Goal: Consume media (video, audio): Consume media (video, audio)

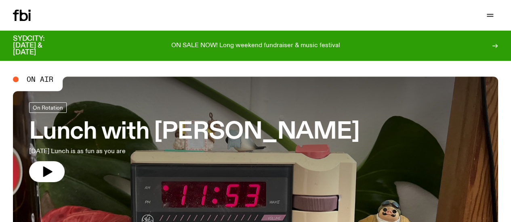
click at [0, 0] on link "Schedule" at bounding box center [0, 0] width 0 height 0
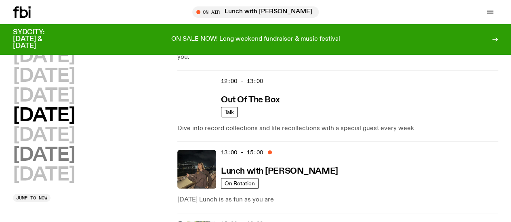
scroll to position [234, 0]
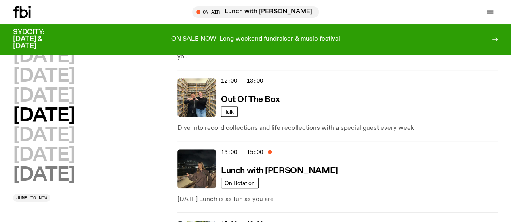
click at [73, 185] on h2 "[DATE]" at bounding box center [44, 175] width 62 height 18
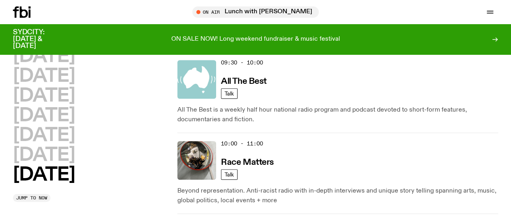
scroll to position [359, 0]
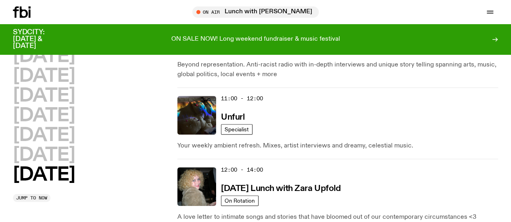
drag, startPoint x: 139, startPoint y: 159, endPoint x: 127, endPoint y: 56, distance: 104.1
click at [127, 56] on div "[DATE] [DATE] [DATE] [DATE] [DATE] [DATE] [DATE]" at bounding box center [91, 116] width 156 height 137
click at [0, 0] on nav "Schedule Explore Read Volunteer Newsletter" at bounding box center [0, 0] width 0 height 0
click at [0, 0] on icon "button" at bounding box center [0, 0] width 0 height 0
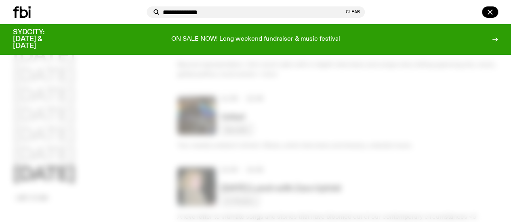
type input "**********"
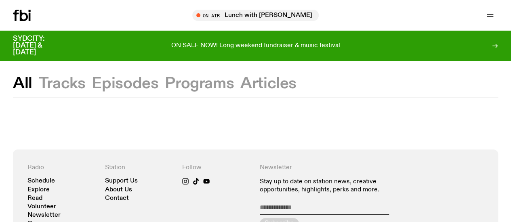
click at [136, 91] on button "Episodes" at bounding box center [125, 84] width 67 height 15
click at [185, 88] on button "Programs" at bounding box center [199, 84] width 69 height 15
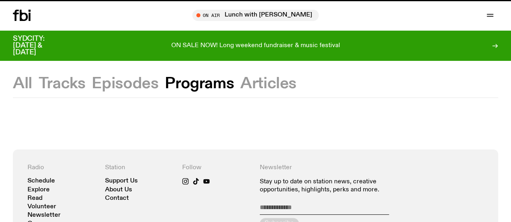
click at [118, 81] on button "Episodes" at bounding box center [125, 84] width 67 height 15
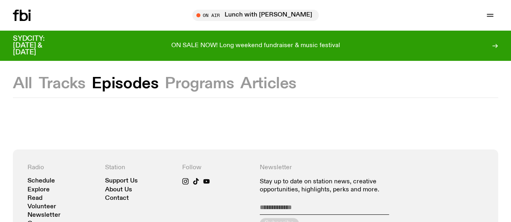
click at [0, 0] on icon "button" at bounding box center [0, 0] width 0 height 0
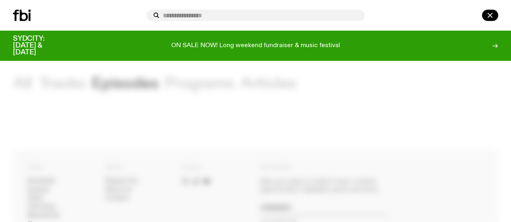
type input "*"
type input "**********"
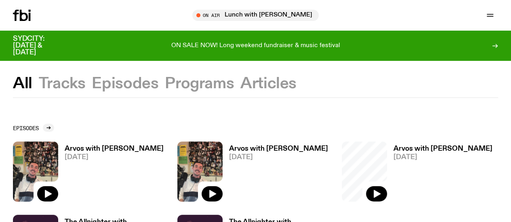
click at [0, 0] on icon "button" at bounding box center [0, 0] width 0 height 0
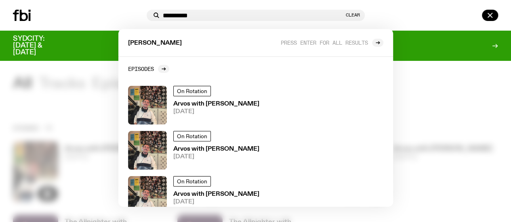
click at [415, 21] on div at bounding box center [433, 15] width 130 height 11
click at [71, 99] on div at bounding box center [255, 111] width 511 height 222
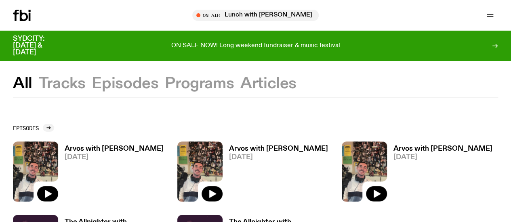
click at [82, 147] on h3 "Arvos with [PERSON_NAME]" at bounding box center [114, 149] width 99 height 7
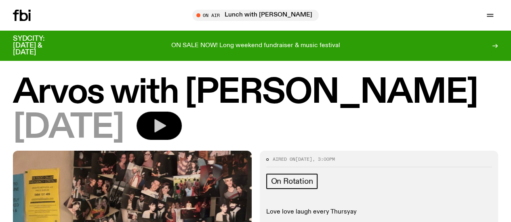
click at [166, 133] on icon "button" at bounding box center [160, 126] width 12 height 13
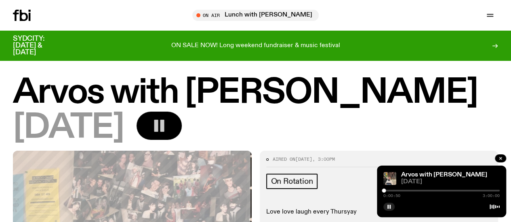
click at [384, 191] on div at bounding box center [384, 191] width 4 height 4
click at [385, 191] on div at bounding box center [384, 191] width 4 height 4
click at [387, 191] on div at bounding box center [387, 191] width 4 height 4
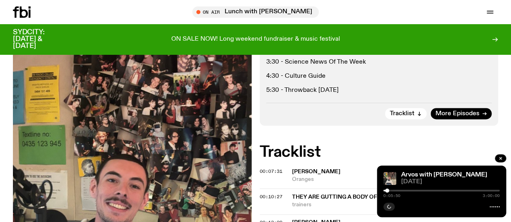
scroll to position [222, 0]
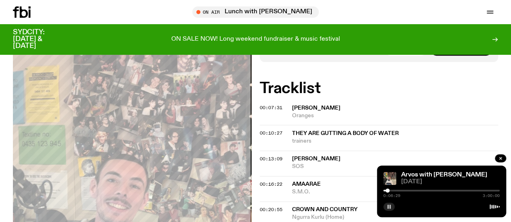
click at [390, 206] on rect "button" at bounding box center [389, 207] width 1 height 4
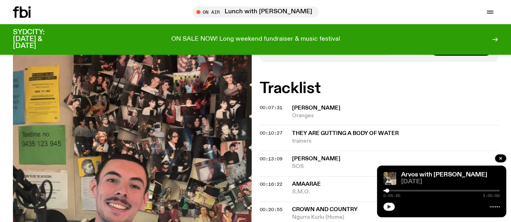
click at [387, 191] on div at bounding box center [387, 191] width 4 height 4
click at [389, 209] on icon "button" at bounding box center [388, 207] width 5 height 5
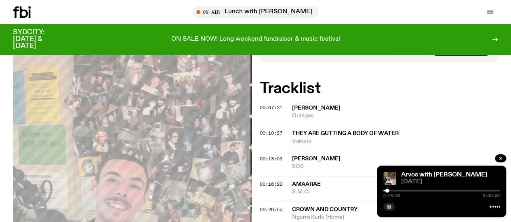
click at [389, 206] on rect "button" at bounding box center [389, 207] width 1 height 4
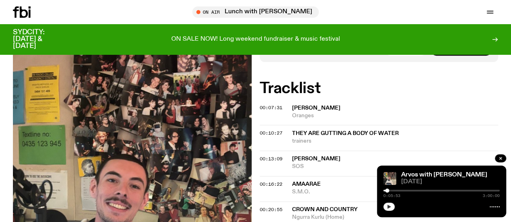
scroll to position [0, 0]
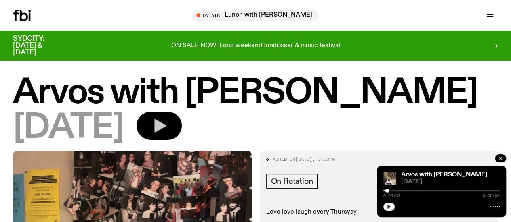
click at [382, 203] on div "Arvos with [PERSON_NAME] [DATE] 0:05:53 3:00:00" at bounding box center [441, 192] width 129 height 52
click at [387, 206] on icon "button" at bounding box center [388, 207] width 5 height 5
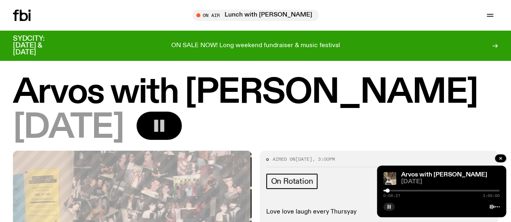
click at [417, 129] on div "[DATE]" at bounding box center [255, 128] width 485 height 33
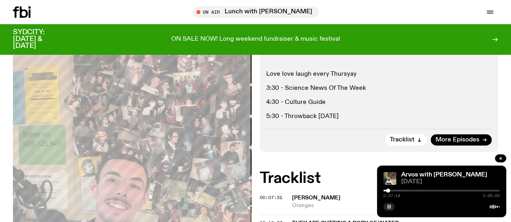
scroll to position [134, 0]
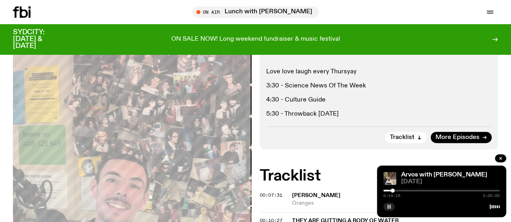
click at [436, 118] on p "5:30 - Throwback [DATE]" at bounding box center [379, 115] width 226 height 8
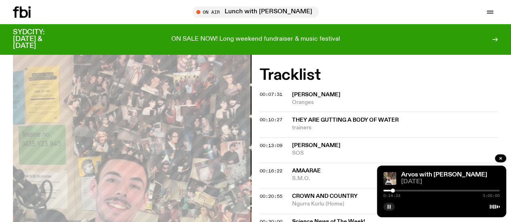
scroll to position [235, 0]
click at [396, 191] on div at bounding box center [441, 191] width 116 height 2
click at [398, 191] on div at bounding box center [441, 191] width 116 height 2
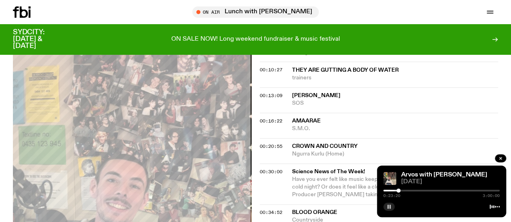
scroll to position [286, 0]
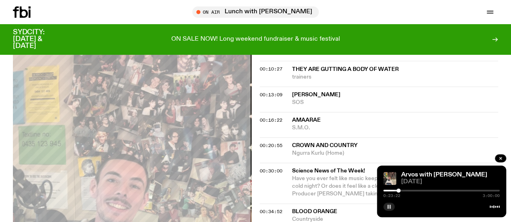
click at [399, 191] on div at bounding box center [398, 191] width 4 height 4
click at [401, 191] on div at bounding box center [401, 191] width 4 height 4
click at [402, 190] on div at bounding box center [402, 191] width 4 height 4
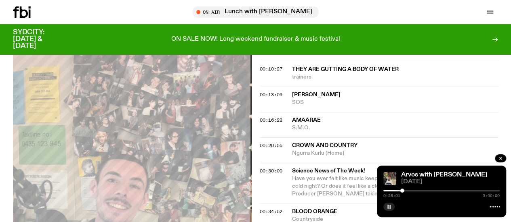
click at [401, 191] on div at bounding box center [402, 191] width 4 height 4
click at [402, 191] on div at bounding box center [401, 191] width 4 height 4
click at [402, 191] on div at bounding box center [402, 191] width 4 height 4
click at [401, 191] on div at bounding box center [402, 191] width 4 height 4
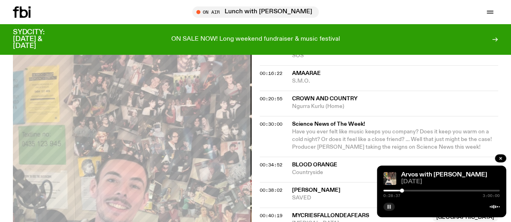
scroll to position [334, 0]
click at [323, 149] on span "Have you ever felt like music keeps you company? Does it keep you warm on a col…" at bounding box center [392, 138] width 200 height 21
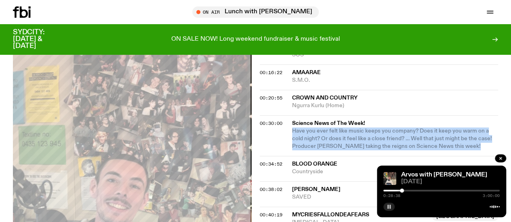
drag, startPoint x: 323, startPoint y: 150, endPoint x: 353, endPoint y: 153, distance: 29.6
click at [353, 151] on span "Have you ever felt like music keeps you company? Does it keep you warm on a col…" at bounding box center [392, 139] width 201 height 23
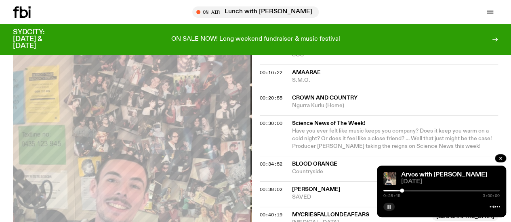
click at [390, 208] on rect "button" at bounding box center [389, 207] width 1 height 4
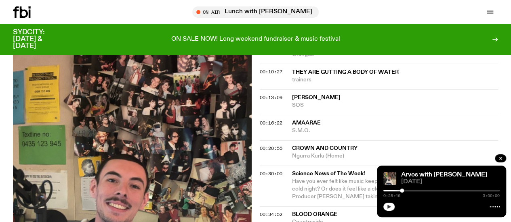
scroll to position [283, 0]
click at [388, 203] on button "button" at bounding box center [388, 207] width 11 height 8
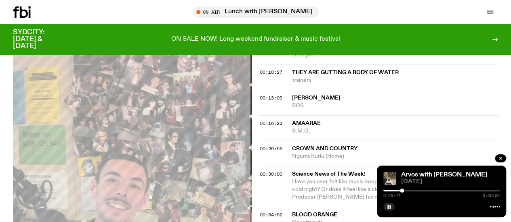
click at [427, 206] on div at bounding box center [441, 206] width 116 height 10
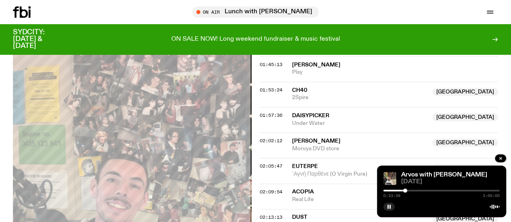
scroll to position [784, 0]
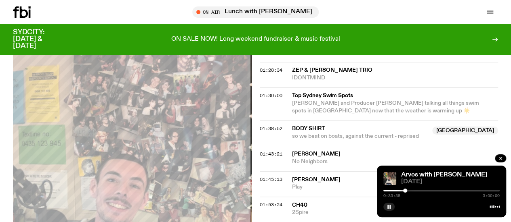
click at [359, 115] on span "[PERSON_NAME] and Producer [PERSON_NAME] talking all things swim spots in [GEOG…" at bounding box center [392, 107] width 201 height 15
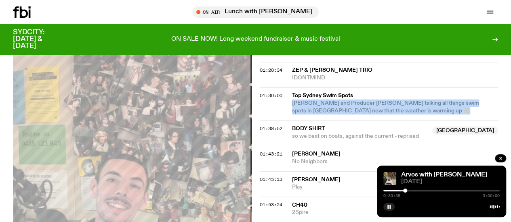
click at [359, 115] on span "[PERSON_NAME] and Producer [PERSON_NAME] talking all things swim spots in [GEOG…" at bounding box center [392, 107] width 201 height 15
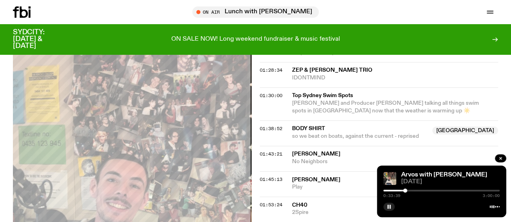
click at [318, 100] on span "Top Sydney Swim Spots" at bounding box center [392, 96] width 201 height 8
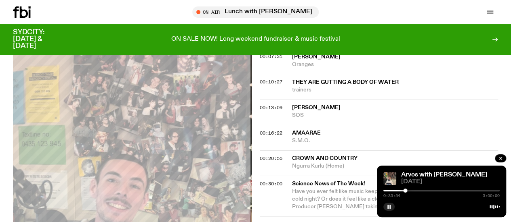
scroll to position [376, 0]
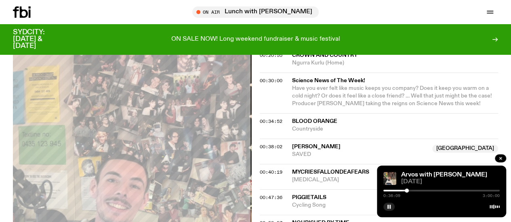
click at [408, 191] on div at bounding box center [407, 191] width 4 height 4
click at [409, 191] on div at bounding box center [408, 191] width 4 height 4
click at [411, 191] on div at bounding box center [410, 191] width 4 height 4
click at [412, 190] on div at bounding box center [412, 191] width 4 height 4
click at [411, 191] on div at bounding box center [412, 191] width 4 height 4
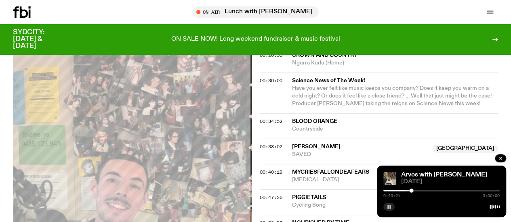
click at [387, 209] on icon "button" at bounding box center [388, 207] width 5 height 5
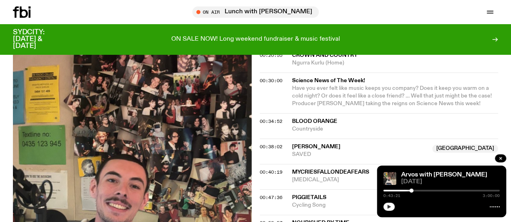
click at [387, 207] on icon "button" at bounding box center [389, 207] width 4 height 4
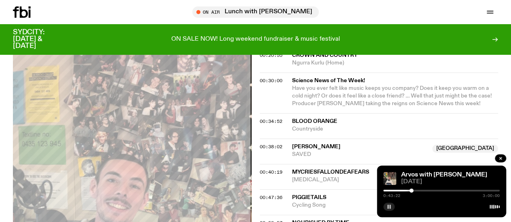
click at [411, 191] on div at bounding box center [411, 191] width 4 height 4
click at [413, 191] on div at bounding box center [411, 191] width 4 height 4
click at [412, 191] on div at bounding box center [412, 191] width 4 height 4
click at [411, 191] on div at bounding box center [411, 191] width 4 height 4
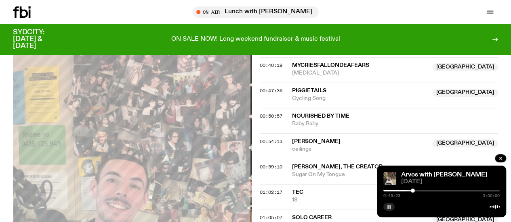
scroll to position [504, 0]
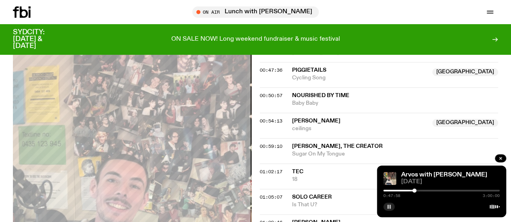
click at [416, 190] on div "0:47:58 3:00:00" at bounding box center [441, 194] width 116 height 10
click at [417, 191] on div at bounding box center [441, 191] width 116 height 2
click at [419, 190] on div at bounding box center [441, 191] width 116 height 2
click at [421, 190] on div at bounding box center [421, 191] width 4 height 4
click at [420, 191] on div at bounding box center [421, 191] width 4 height 4
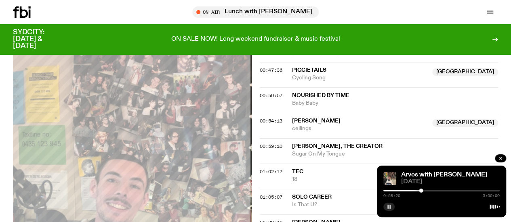
click at [421, 192] on div at bounding box center [421, 191] width 4 height 4
click at [420, 192] on div at bounding box center [421, 191] width 4 height 4
click at [388, 208] on rect "button" at bounding box center [387, 207] width 1 height 4
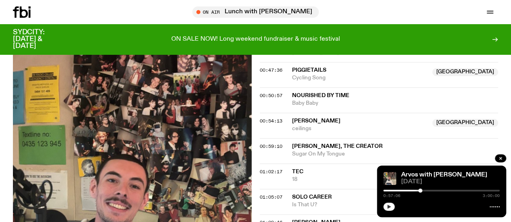
click at [388, 208] on icon "button" at bounding box center [389, 207] width 4 height 4
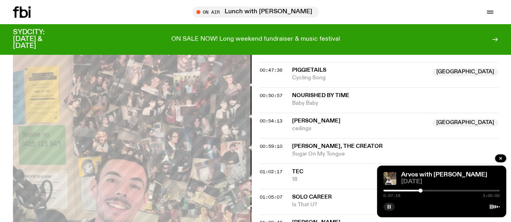
click at [422, 191] on div at bounding box center [420, 191] width 4 height 4
click at [422, 190] on div at bounding box center [422, 191] width 4 height 4
click at [421, 190] on div at bounding box center [422, 191] width 4 height 4
click at [420, 192] on div at bounding box center [420, 191] width 4 height 4
click at [421, 192] on div at bounding box center [421, 191] width 4 height 4
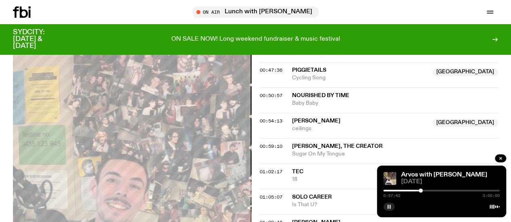
click at [420, 192] on div at bounding box center [420, 191] width 4 height 4
click at [393, 206] on button "button" at bounding box center [388, 207] width 11 height 8
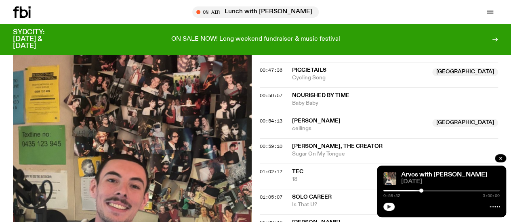
click at [389, 205] on icon "button" at bounding box center [388, 207] width 5 height 5
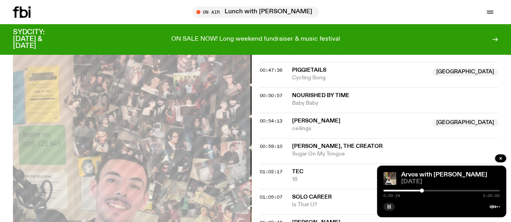
click at [415, 206] on div at bounding box center [441, 206] width 116 height 10
click at [394, 207] on button "button" at bounding box center [388, 207] width 11 height 8
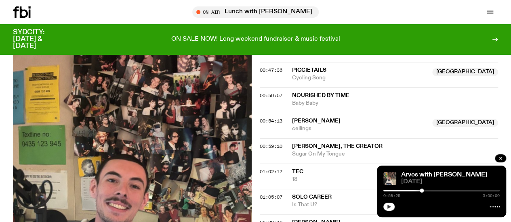
click at [389, 206] on icon "button" at bounding box center [388, 207] width 5 height 5
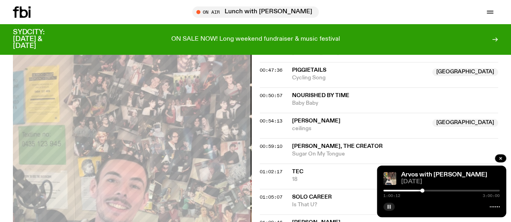
click at [422, 191] on div at bounding box center [422, 191] width 4 height 4
click at [423, 191] on div at bounding box center [422, 191] width 4 height 4
click at [425, 191] on div at bounding box center [425, 191] width 4 height 4
click at [426, 191] on div at bounding box center [425, 191] width 4 height 4
click at [427, 191] on div at bounding box center [427, 191] width 4 height 4
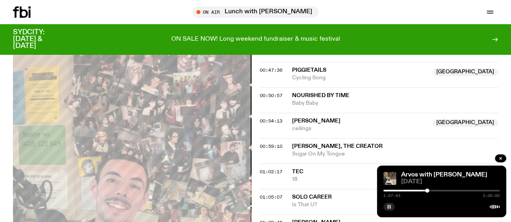
click at [426, 191] on div at bounding box center [427, 191] width 4 height 4
click at [426, 191] on div at bounding box center [426, 191] width 4 height 4
click at [429, 191] on div at bounding box center [441, 191] width 116 height 2
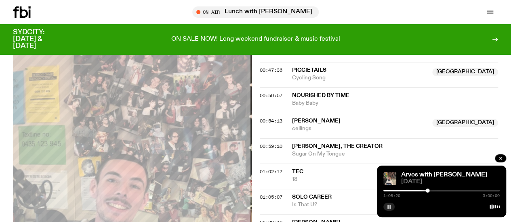
click at [427, 191] on div at bounding box center [427, 191] width 4 height 4
click at [383, 206] on button "button" at bounding box center [388, 207] width 11 height 8
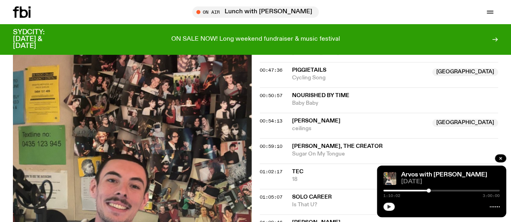
click at [383, 206] on button "button" at bounding box center [388, 207] width 11 height 8
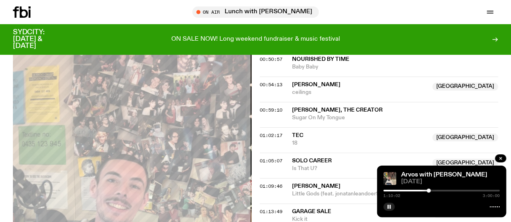
scroll to position [605, 0]
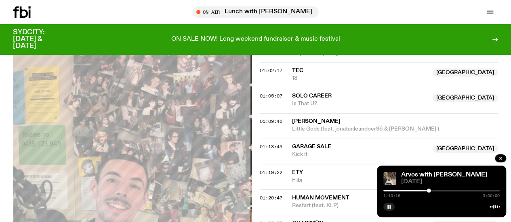
click at [430, 191] on div at bounding box center [441, 191] width 116 height 2
click at [430, 190] on div at bounding box center [430, 191] width 4 height 4
click at [432, 190] on div at bounding box center [441, 191] width 116 height 2
click at [433, 190] on div at bounding box center [433, 191] width 4 height 4
click at [434, 190] on div at bounding box center [434, 191] width 4 height 4
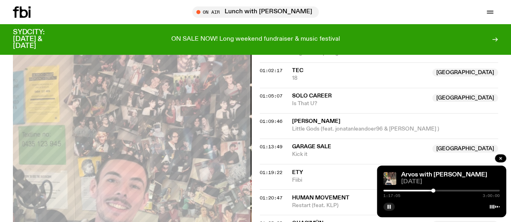
click at [433, 190] on div at bounding box center [433, 191] width 4 height 4
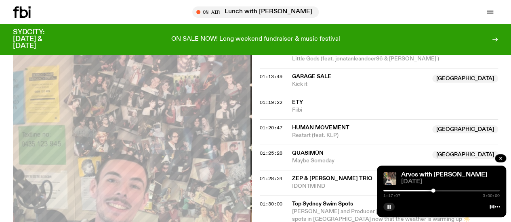
scroll to position [677, 0]
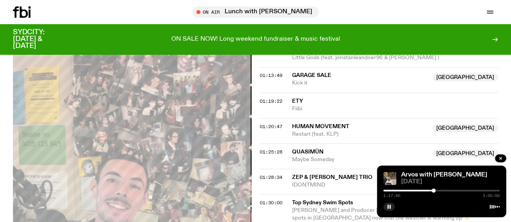
click at [389, 211] on div "Arvos with [PERSON_NAME] [DATE] 1:17:40 3:00:00" at bounding box center [441, 192] width 129 height 52
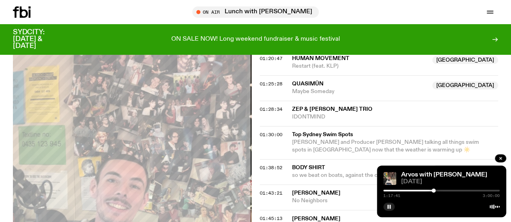
scroll to position [745, 0]
click at [463, 191] on div at bounding box center [441, 191] width 116 height 2
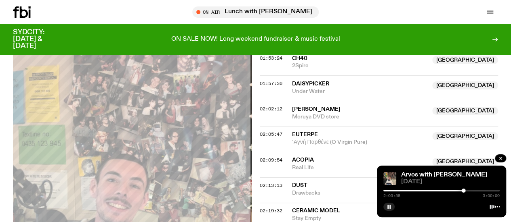
scroll to position [1067, 0]
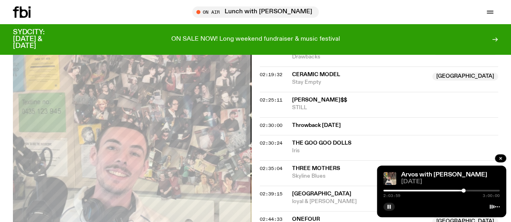
click at [472, 192] on div "2:03:59 3:00:00" at bounding box center [441, 194] width 116 height 10
click at [474, 190] on div "2:04:00 3:00:00" at bounding box center [441, 194] width 116 height 10
click at [476, 191] on div at bounding box center [441, 191] width 116 height 2
click at [478, 190] on div at bounding box center [478, 191] width 4 height 4
click at [479, 191] on div at bounding box center [479, 191] width 4 height 4
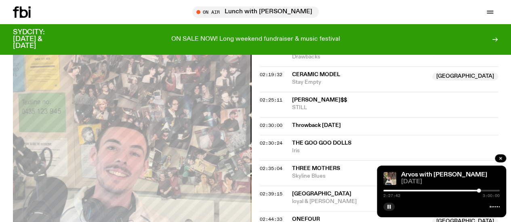
click at [478, 191] on div at bounding box center [478, 191] width 4 height 4
click at [480, 191] on div at bounding box center [480, 191] width 4 height 4
click at [486, 191] on div at bounding box center [441, 191] width 116 height 2
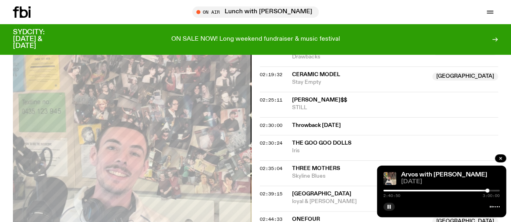
click at [487, 191] on div at bounding box center [487, 191] width 4 height 4
click at [488, 191] on div at bounding box center [487, 191] width 4 height 4
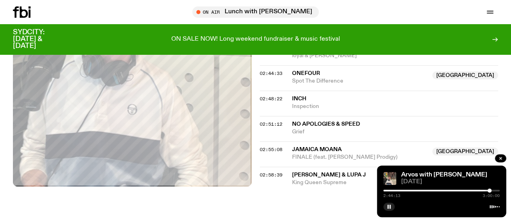
scroll to position [1214, 0]
click at [386, 208] on button "button" at bounding box center [388, 207] width 11 height 8
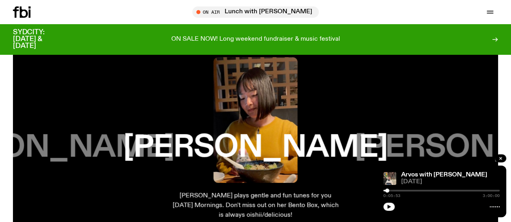
scroll to position [1234, 0]
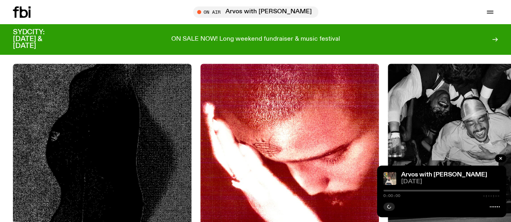
scroll to position [499, 0]
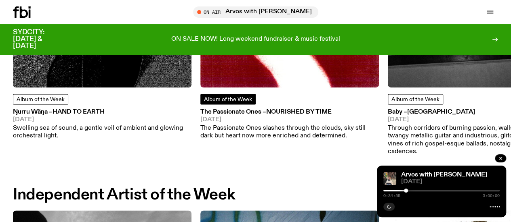
click at [240, 103] on span "Album of the Week" at bounding box center [228, 100] width 48 height 6
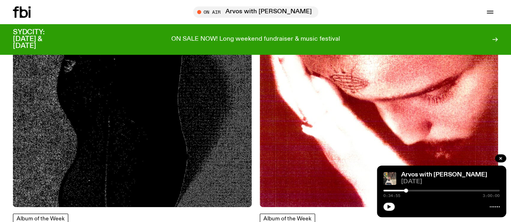
scroll to position [149, 0]
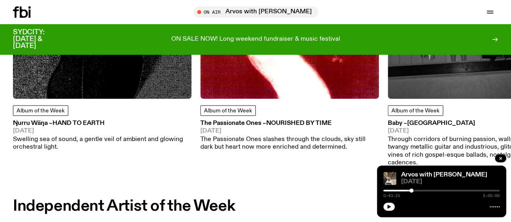
scroll to position [489, 0]
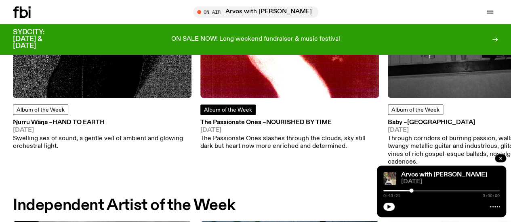
click at [230, 113] on span "Album of the Week" at bounding box center [228, 110] width 48 height 6
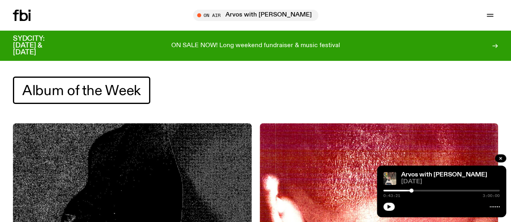
click at [101, 80] on h1 "Album of the Week" at bounding box center [81, 90] width 137 height 27
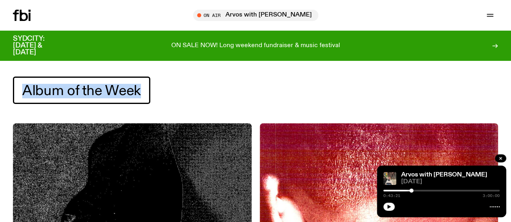
click at [101, 80] on h1 "Album of the Week" at bounding box center [81, 90] width 137 height 27
click at [181, 82] on div "Album of the Week" at bounding box center [255, 90] width 485 height 27
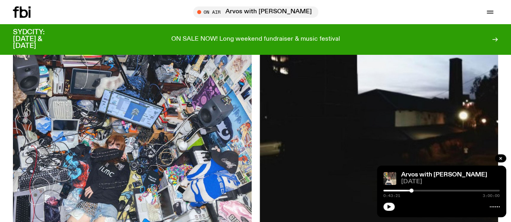
scroll to position [979, 0]
